Goal: Information Seeking & Learning: Learn about a topic

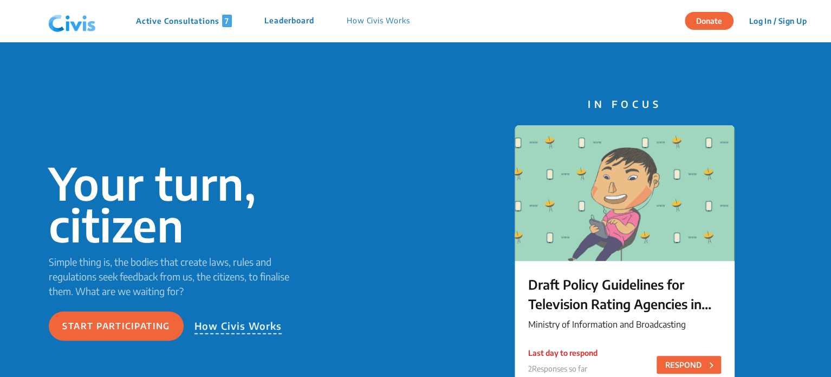
click at [198, 21] on p "Active Consultations 7" at bounding box center [184, 21] width 96 height 12
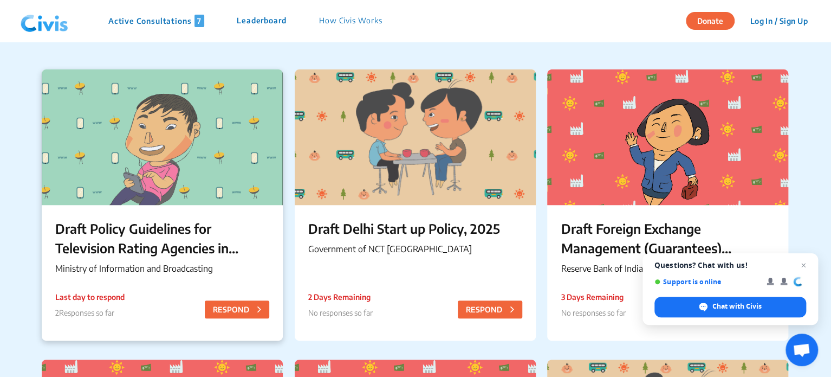
scroll to position [91, 0]
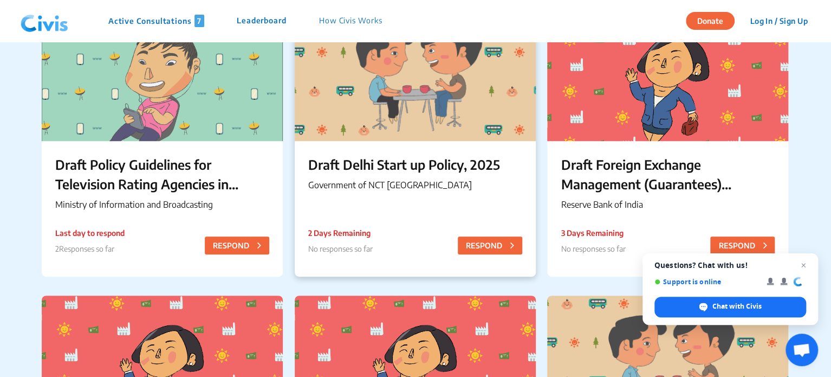
scroll to position [134, 0]
click at [393, 145] on div "Draft Delhi Start up Policy, 2025 Government of NCT Delhi 2 Days Remaining No r…" at bounding box center [415, 174] width 241 height 68
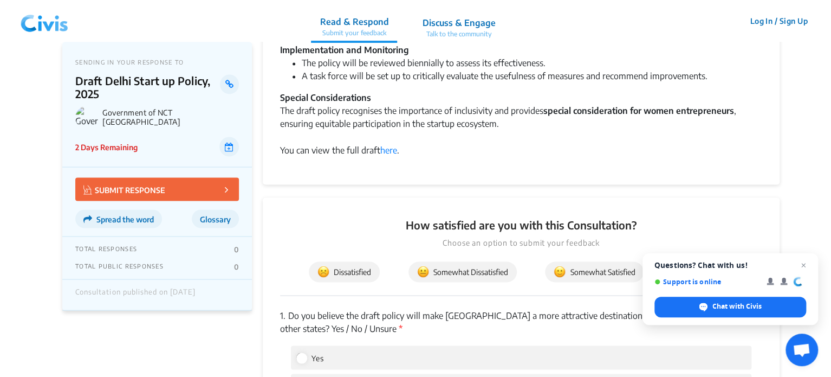
scroll to position [889, 0]
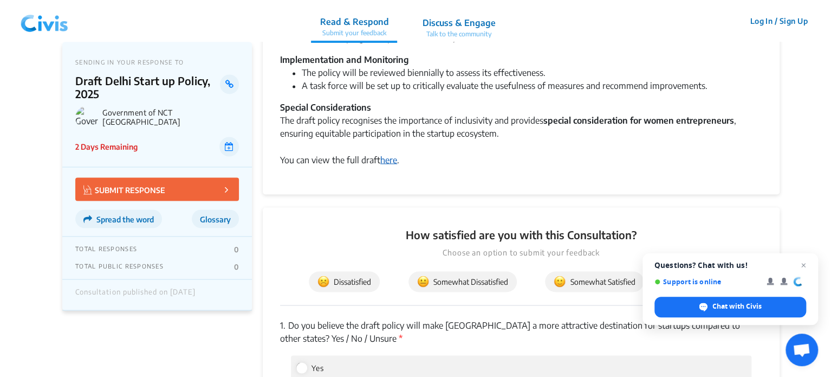
click at [397, 160] on link "here" at bounding box center [388, 159] width 17 height 11
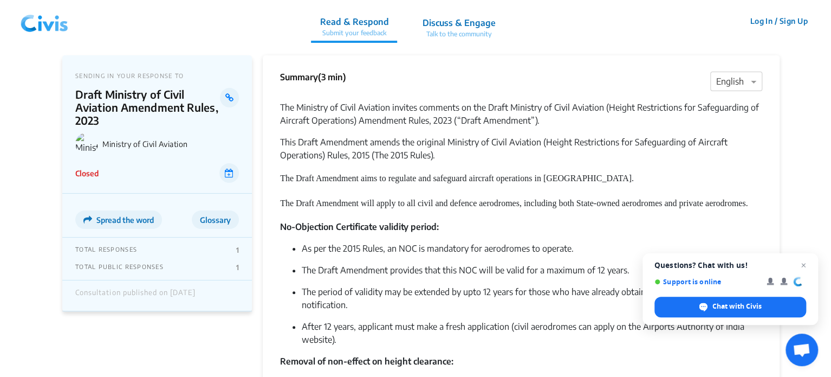
click at [30, 25] on img at bounding box center [44, 21] width 56 height 33
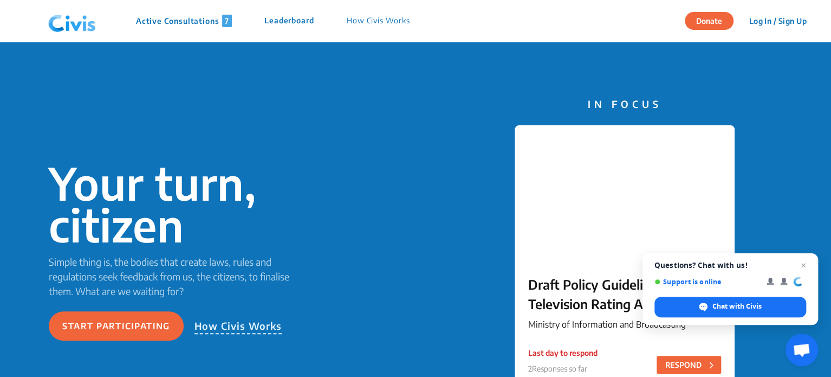
click at [202, 24] on p "Active Consultations 7" at bounding box center [184, 21] width 96 height 12
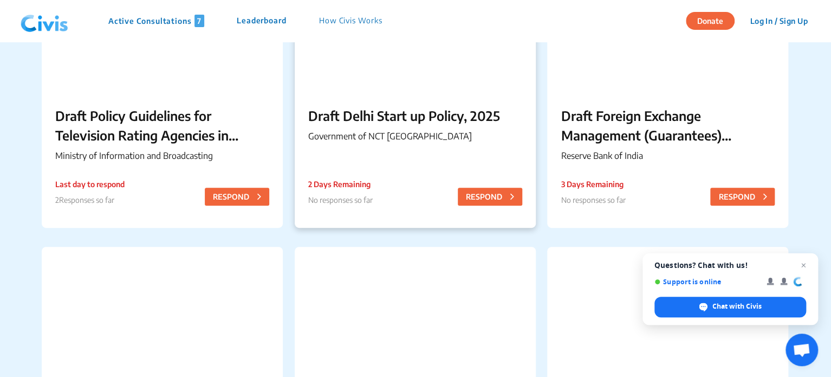
scroll to position [199, 0]
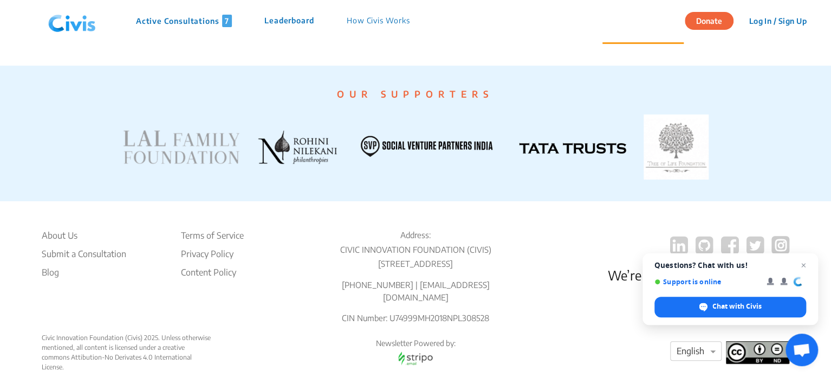
scroll to position [2143, 0]
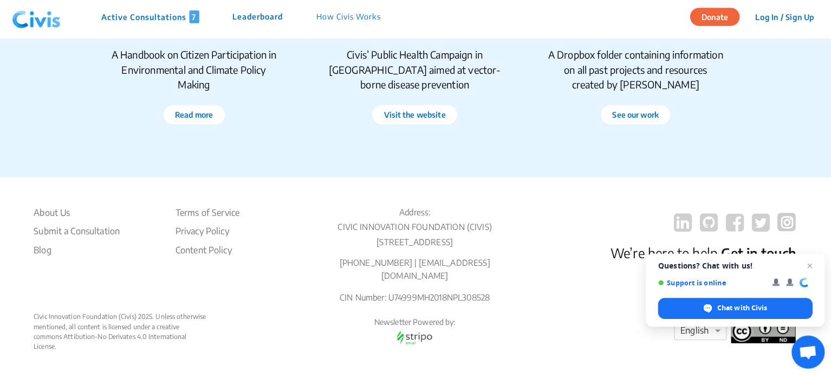
scroll to position [2134, 0]
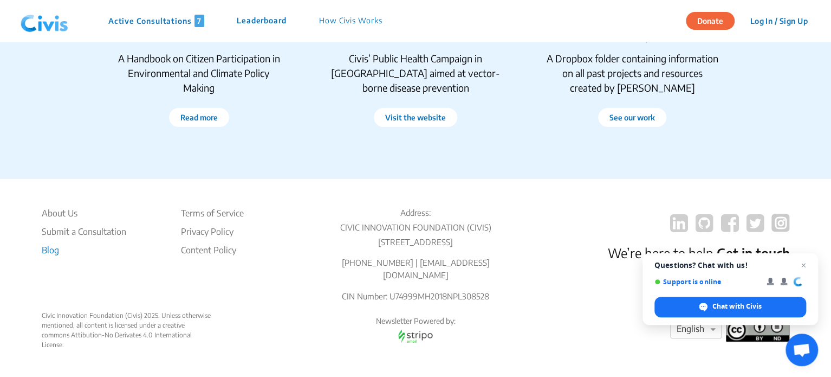
click at [49, 250] on li "Blog" at bounding box center [84, 249] width 85 height 13
